Goal: Transaction & Acquisition: Purchase product/service

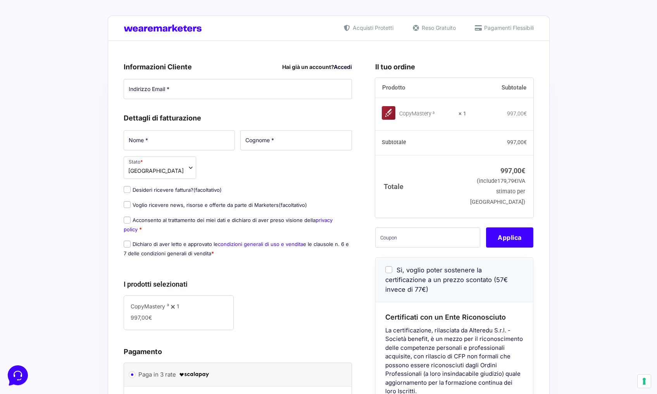
click at [340, 67] on link "Accedi" at bounding box center [343, 67] width 18 height 7
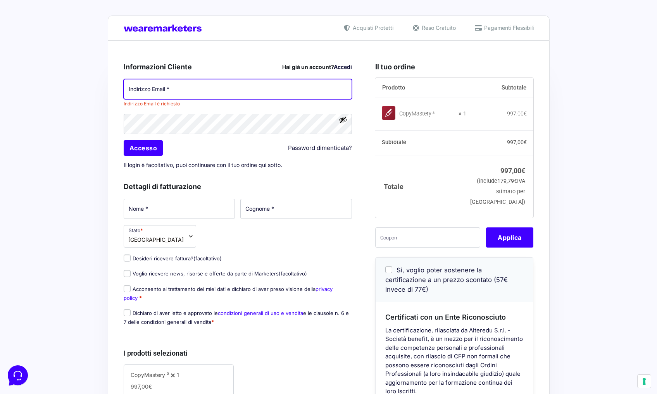
type input "[EMAIL_ADDRESS][DOMAIN_NAME]"
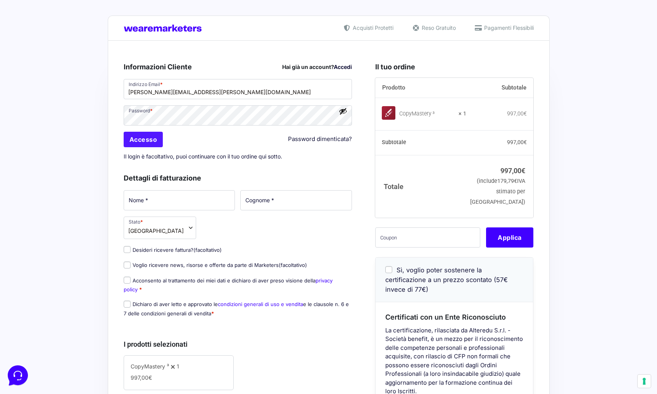
click at [155, 136] on input "Accesso" at bounding box center [144, 140] width 40 height 16
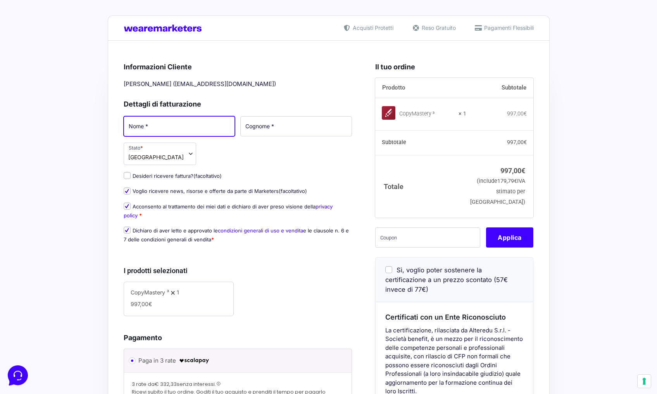
click at [212, 128] on input "Nome *" at bounding box center [180, 126] width 112 height 20
type input "Mattia"
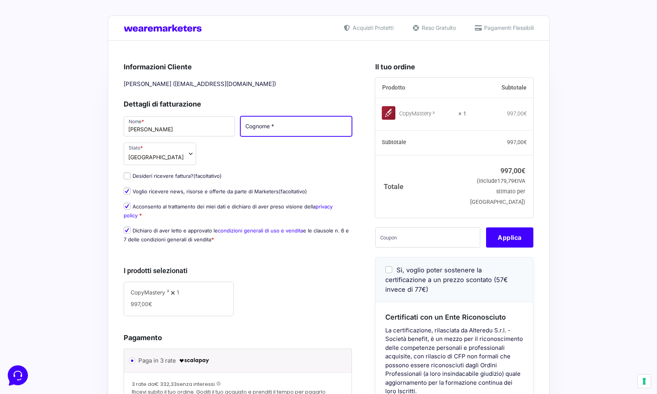
click at [281, 129] on input "Cognome *" at bounding box center [296, 126] width 112 height 20
type input "Lanzarini"
click at [623, 178] on div "Acquisti Protetti Reso Gratuito Pagamenti Flessibili Riepilogo Ordine 997,00 € …" at bounding box center [328, 304] width 657 height 609
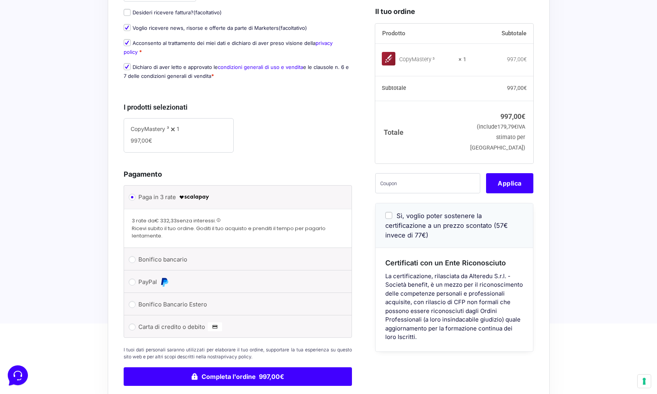
scroll to position [172, 0]
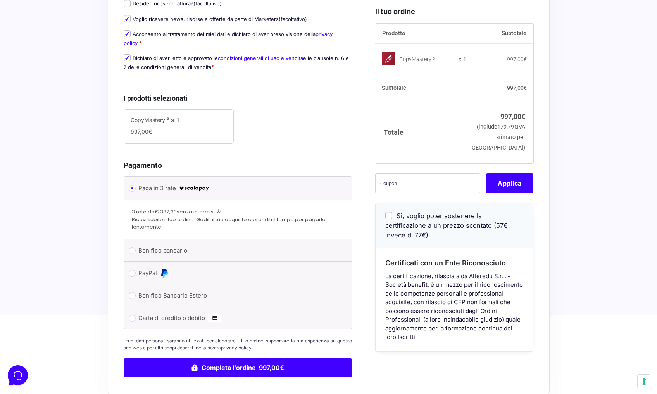
click at [133, 315] on input "Carta di credito o debito" at bounding box center [132, 318] width 7 height 7
radio input "true"
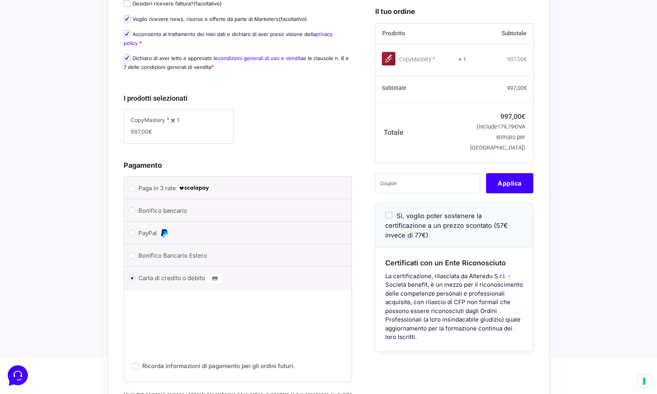
scroll to position [141, 0]
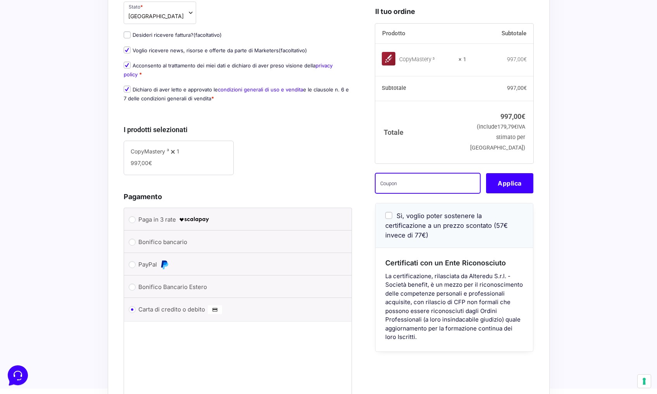
click at [400, 193] on input "text" at bounding box center [427, 183] width 105 height 20
paste input "mattia.lanzarini@hotmail.comcm3wlpro"
type input "mattia.lanzarini@hotmail.comcm3wlpro"
click at [511, 193] on button "Applica" at bounding box center [509, 183] width 47 height 20
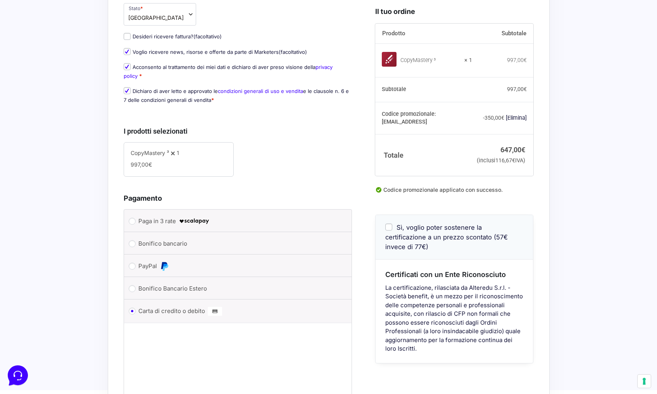
scroll to position [138, 0]
click at [389, 231] on input "Sì, voglio poter sostenere la certificazione a un prezzo scontato (57€ invece d…" at bounding box center [388, 227] width 7 height 7
checkbox input "true"
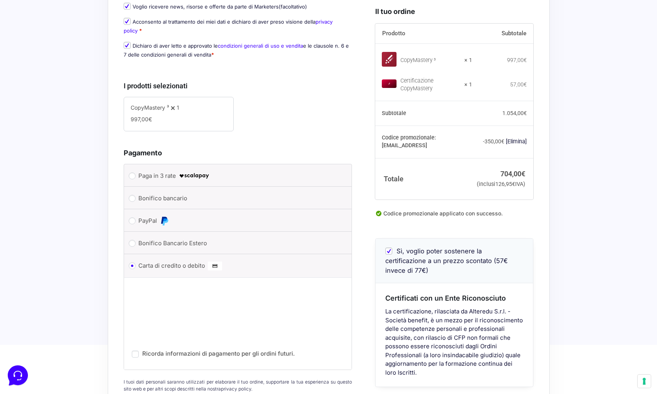
scroll to position [247, 0]
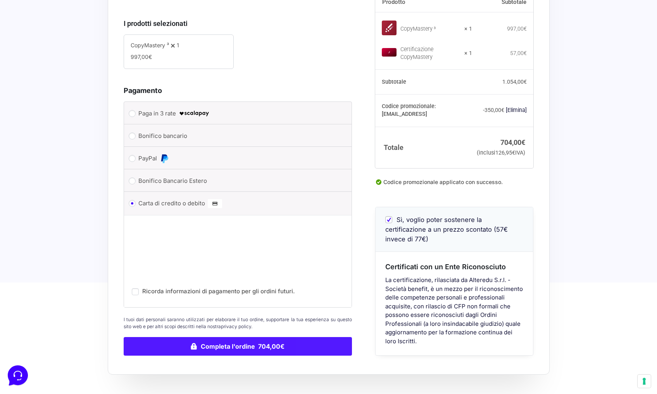
click at [313, 343] on button "Completa l'ordine 704,00€" at bounding box center [238, 346] width 229 height 19
